Goal: Check status: Check status

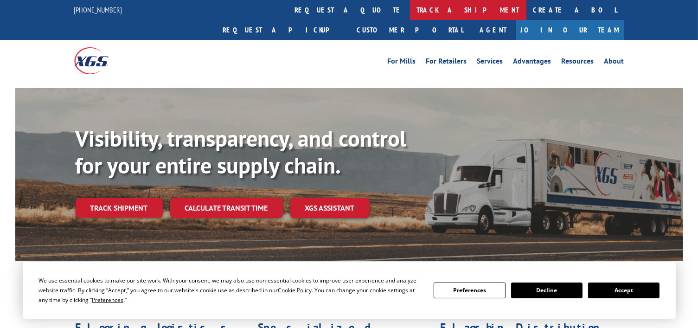
click at [316, 19] on div "[PHONE_NUMBER] request a quote track a shipment Create a BOL Request a pickup C…" at bounding box center [349, 41] width 698 height 82
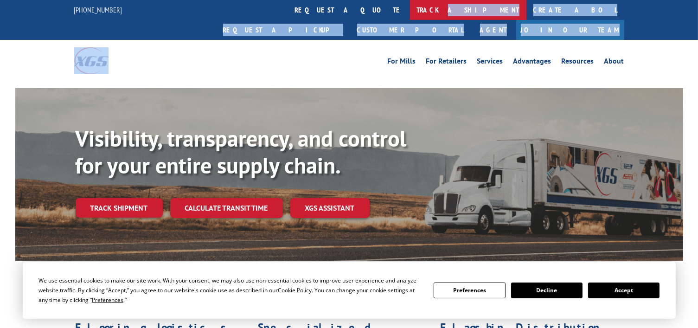
click at [410, 12] on link "track a shipment" at bounding box center [468, 10] width 116 height 20
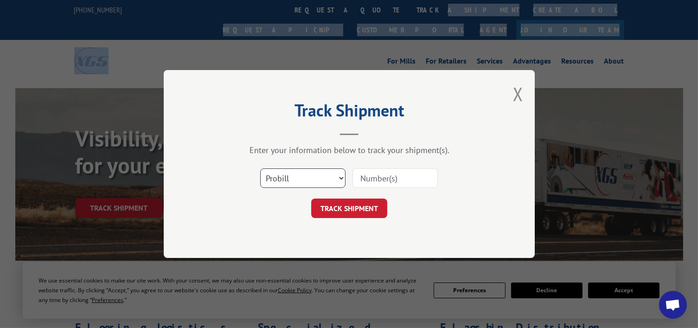
click at [333, 172] on select "Select category... Probill BOL PO" at bounding box center [302, 177] width 85 height 19
select select "bol"
click at [260, 168] on select "Select category... Probill BOL PO" at bounding box center [302, 177] width 85 height 19
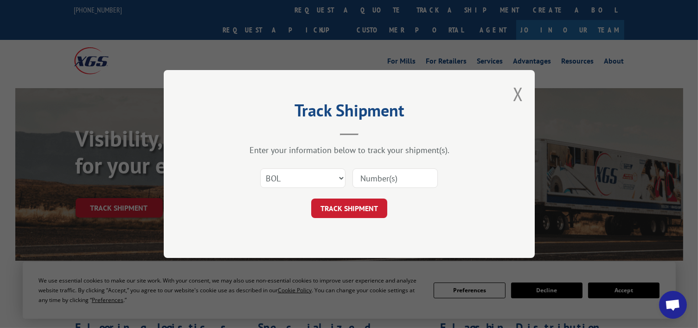
click at [388, 185] on input at bounding box center [395, 177] width 85 height 19
paste input "54404162"
type input "54404162"
click at [355, 213] on button "TRACK SHIPMENT" at bounding box center [349, 208] width 76 height 19
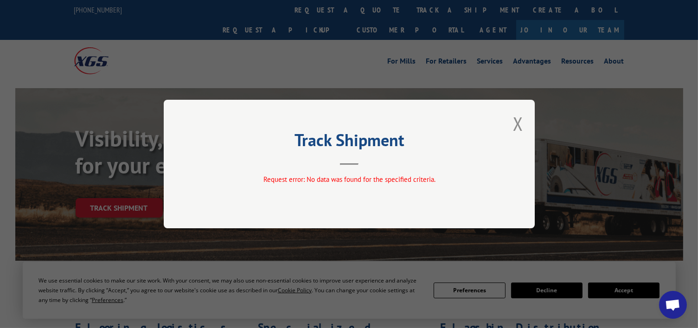
drag, startPoint x: 517, startPoint y: 126, endPoint x: 415, endPoint y: 64, distance: 119.1
click at [516, 126] on button "Close modal" at bounding box center [518, 123] width 10 height 25
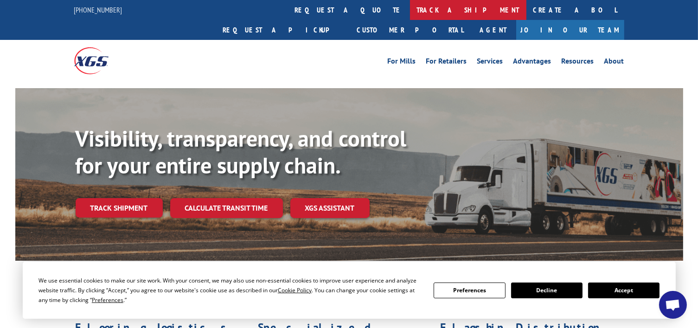
click at [410, 12] on link "track a shipment" at bounding box center [468, 10] width 116 height 20
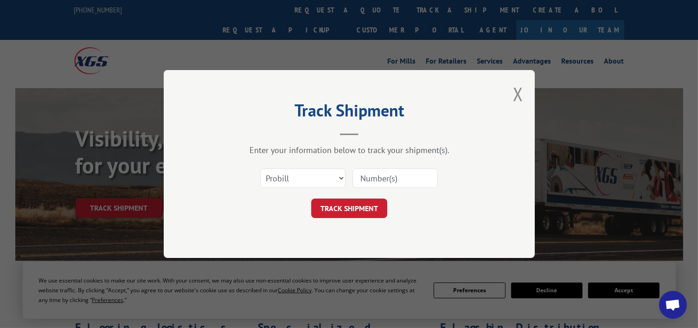
paste input "54404162"
type input "54404162"
click at [377, 206] on button "TRACK SHIPMENT" at bounding box center [349, 208] width 76 height 19
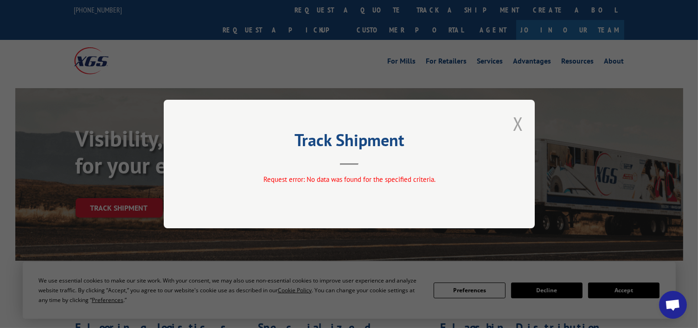
click at [522, 127] on button "Close modal" at bounding box center [518, 123] width 10 height 25
